Goal: Check status: Check status

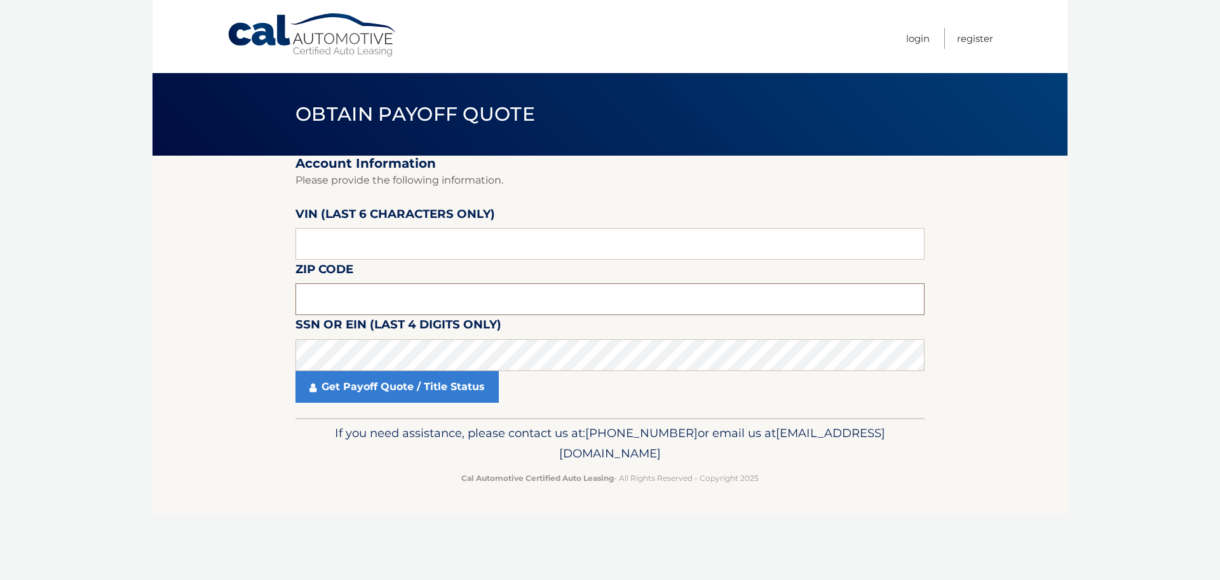
click at [308, 295] on input "text" at bounding box center [609, 299] width 629 height 32
type input "14216"
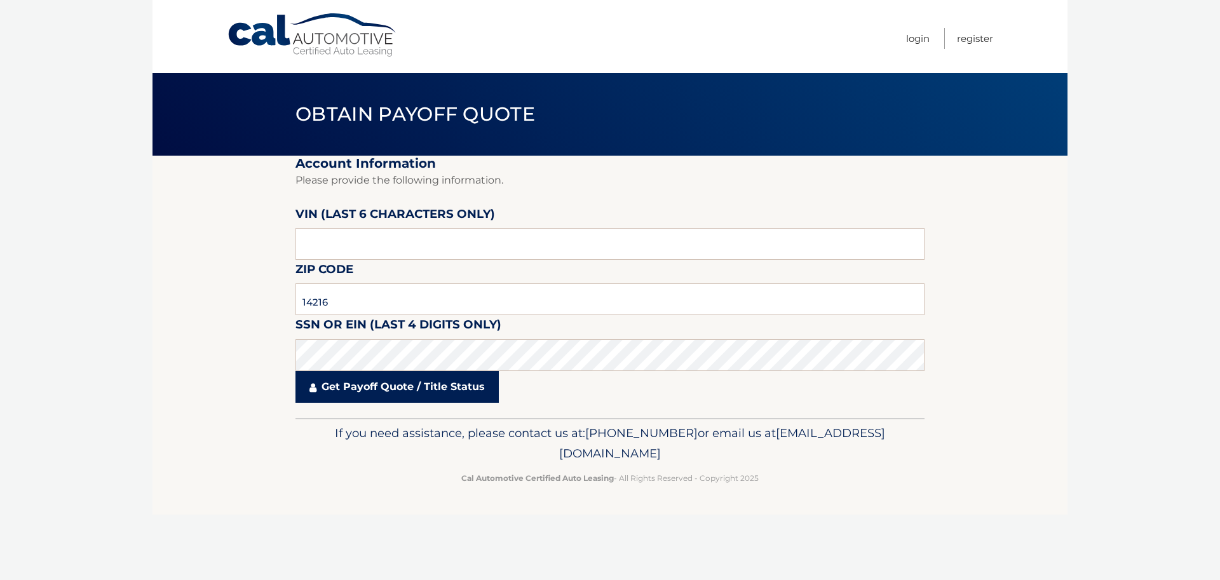
click at [383, 391] on link "Get Payoff Quote / Title Status" at bounding box center [396, 387] width 203 height 32
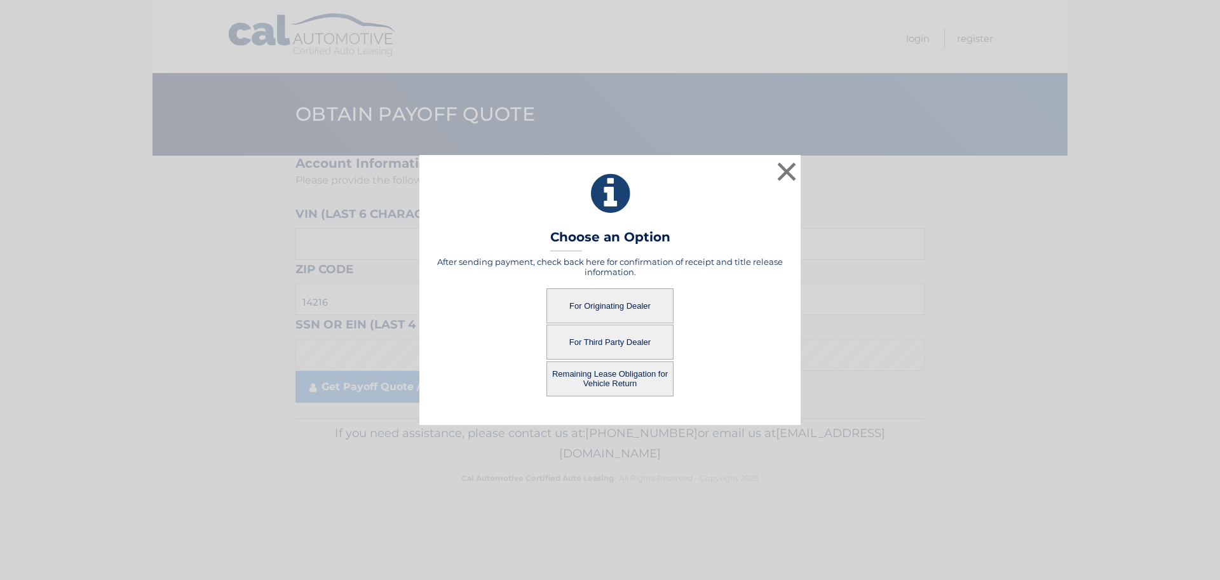
click at [595, 306] on button "For Originating Dealer" at bounding box center [609, 305] width 127 height 35
click at [600, 304] on button "For Originating Dealer" at bounding box center [609, 305] width 127 height 35
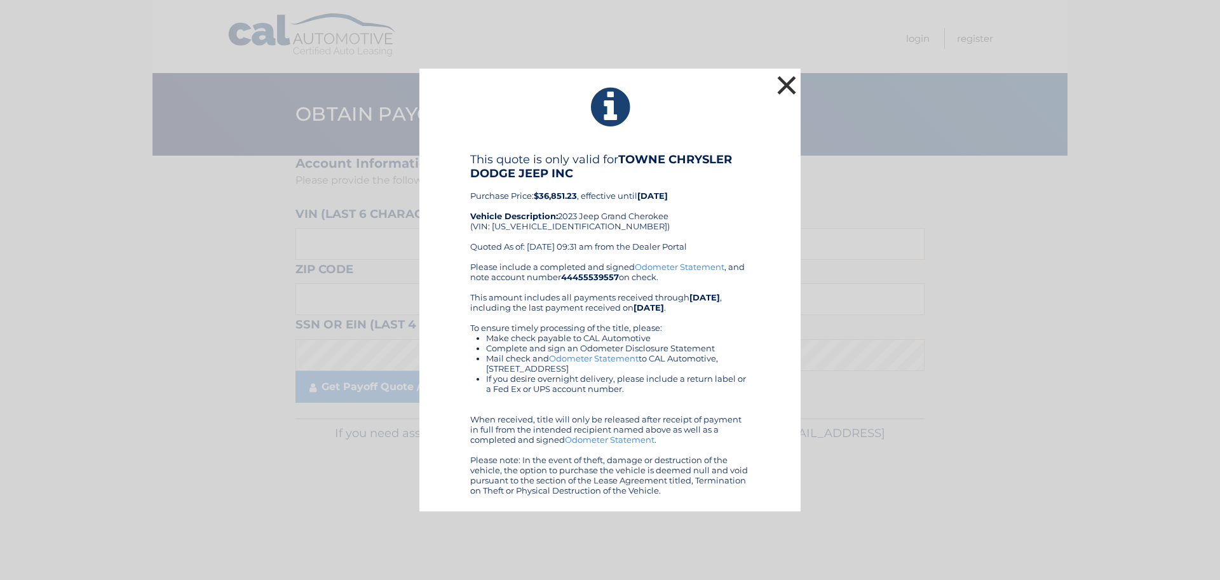
click at [783, 86] on button "×" at bounding box center [786, 84] width 25 height 25
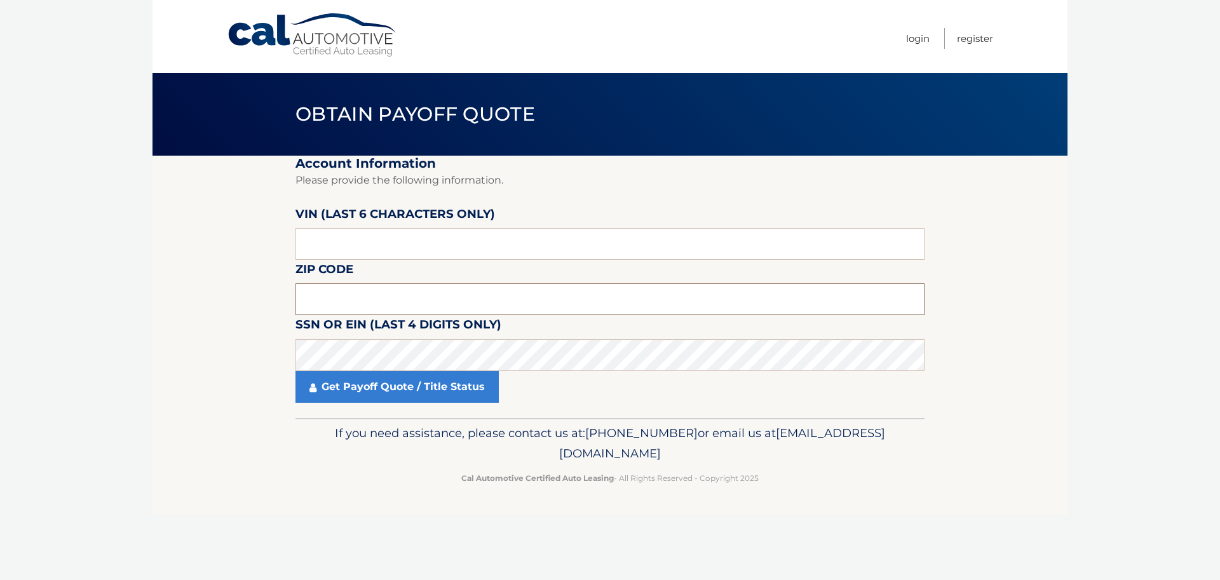
click at [333, 298] on input "text" at bounding box center [609, 299] width 629 height 32
type input "14216"
click at [295, 338] on section "Account Information Please provide the following information. [PERSON_NAME] (la…" at bounding box center [609, 287] width 915 height 262
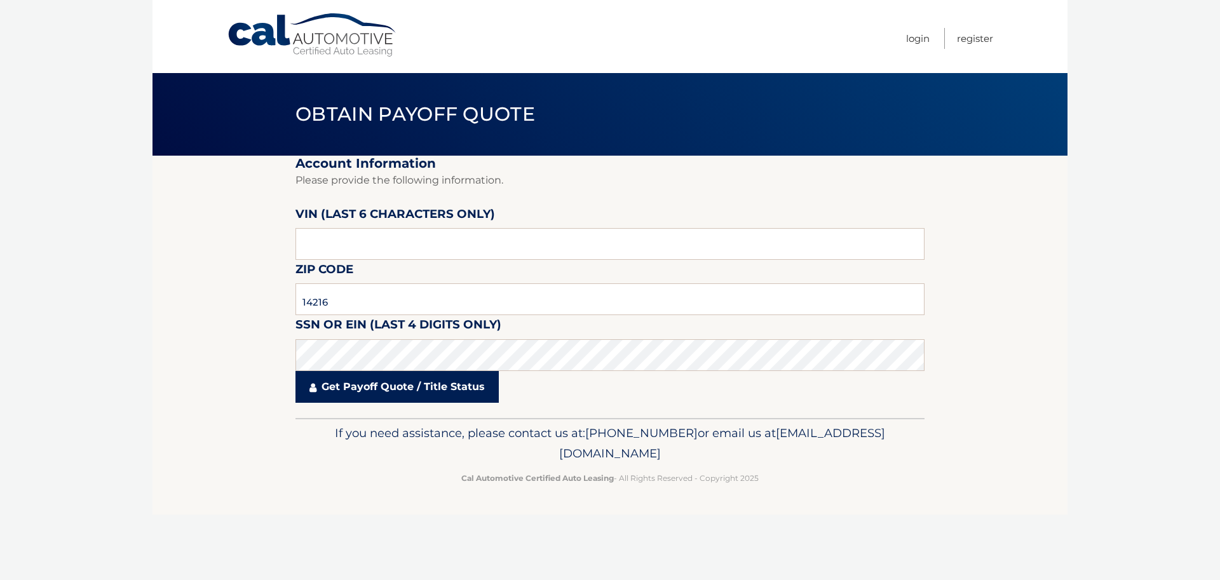
click at [384, 388] on link "Get Payoff Quote / Title Status" at bounding box center [396, 387] width 203 height 32
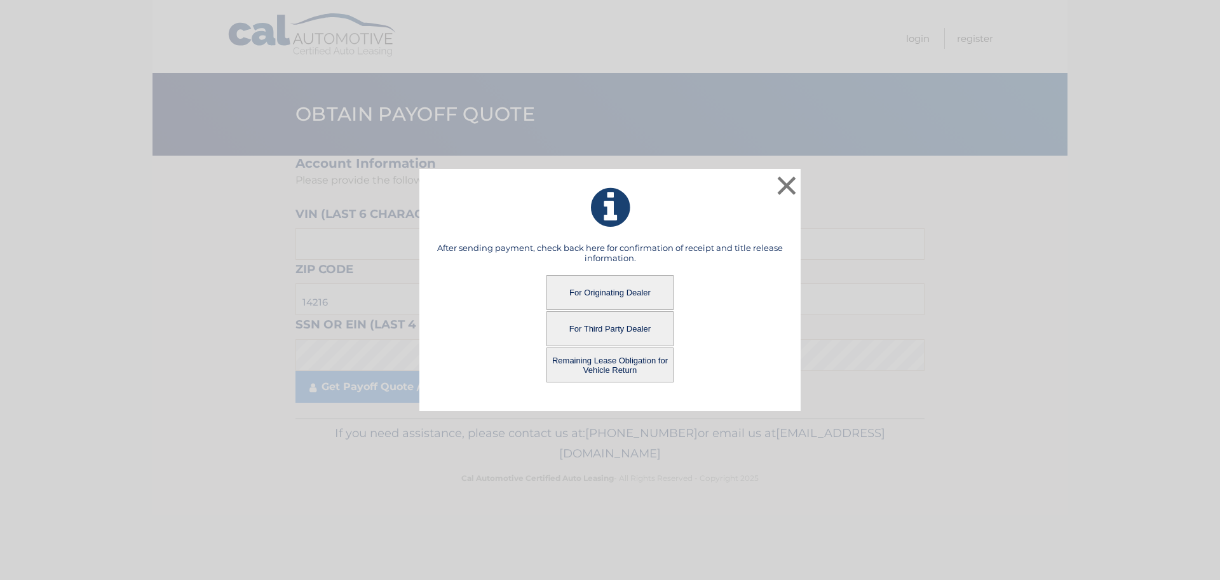
click at [592, 364] on button "Remaining Lease Obligation for Vehicle Return" at bounding box center [609, 365] width 127 height 35
click at [577, 363] on button "Remaining Lease Obligation for Vehicle Return" at bounding box center [609, 365] width 127 height 35
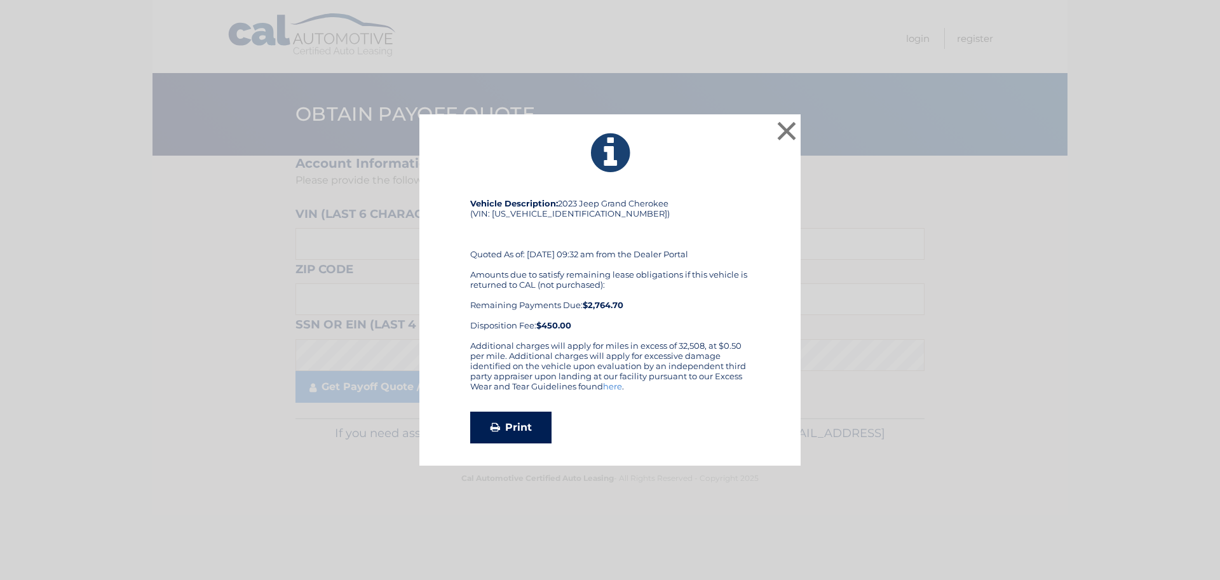
click at [527, 426] on link "Print" at bounding box center [510, 428] width 81 height 32
click at [787, 130] on button "×" at bounding box center [786, 130] width 25 height 25
